Goal: Task Accomplishment & Management: Use online tool/utility

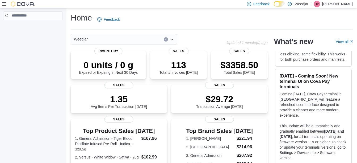
scroll to position [85, 0]
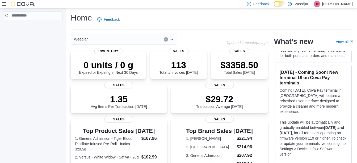
click at [6, 4] on icon at bounding box center [4, 3] width 4 height 3
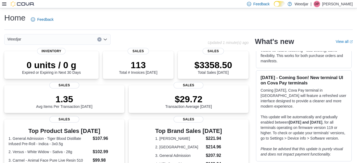
scroll to position [91, 0]
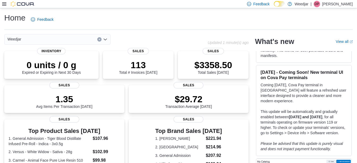
click at [5, 3] on icon at bounding box center [4, 4] width 4 height 4
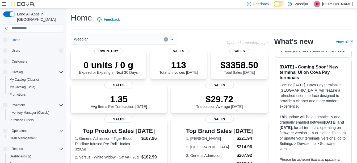
scroll to position [85, 0]
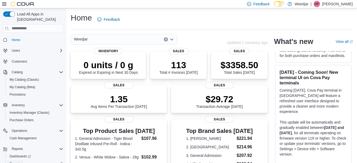
click at [13, 160] on span "Reports" at bounding box center [15, 163] width 11 height 6
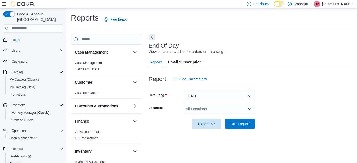
scroll to position [8, 0]
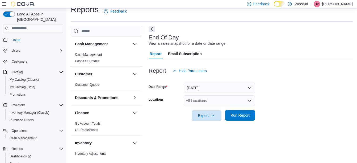
click at [236, 111] on span "Run Report" at bounding box center [239, 115] width 23 height 11
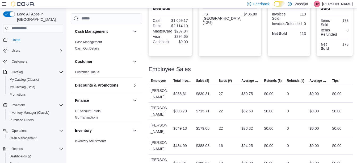
scroll to position [200, 0]
click at [330, 123] on div "$0.00" at bounding box center [318, 128] width 23 height 11
